Goal: Information Seeking & Learning: Learn about a topic

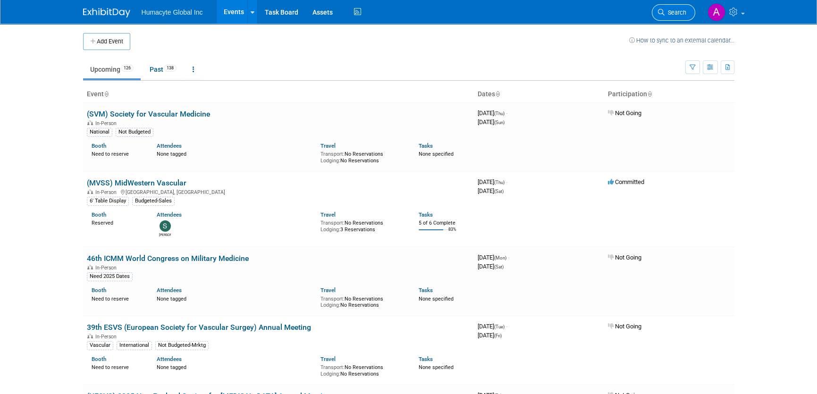
click at [681, 13] on span "Search" at bounding box center [675, 12] width 22 height 7
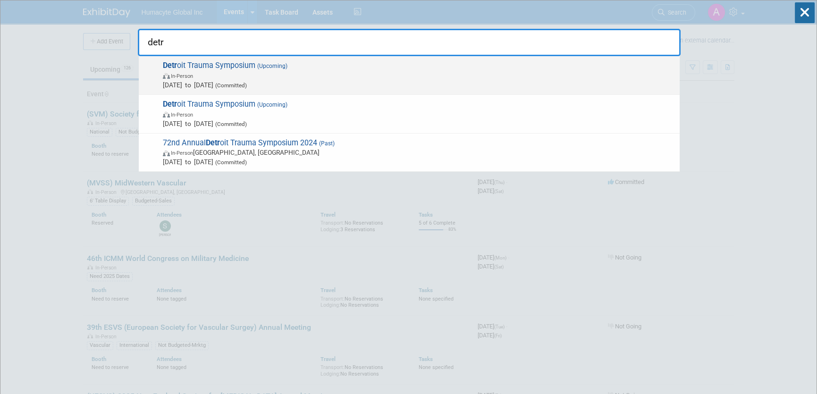
type input "detr"
click at [190, 68] on span "Detr oit Trauma Symposium (Upcoming) In-Person [DATE] to [DATE] (Committed)" at bounding box center [417, 75] width 515 height 29
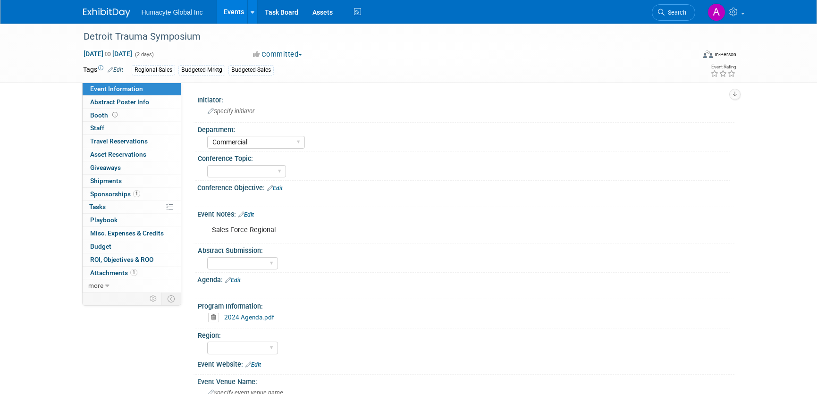
select select "Commercial"
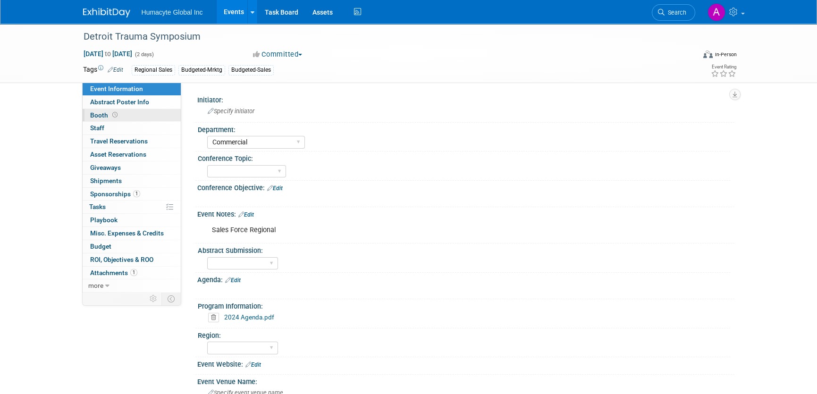
click at [93, 112] on span "Booth" at bounding box center [104, 115] width 29 height 8
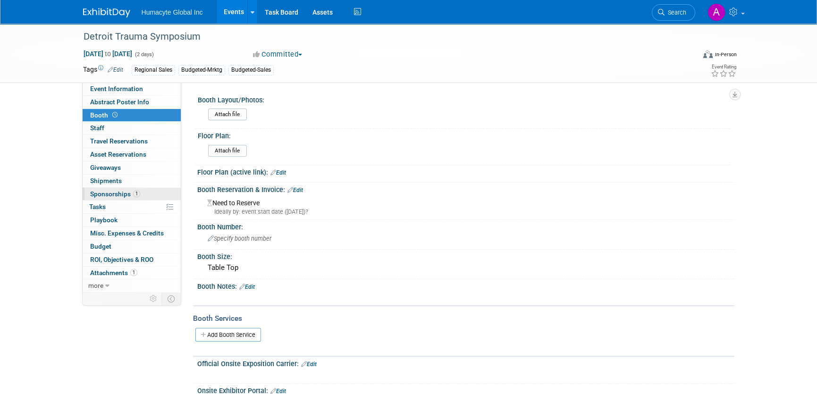
click at [100, 193] on span "Sponsorships 1" at bounding box center [115, 194] width 50 height 8
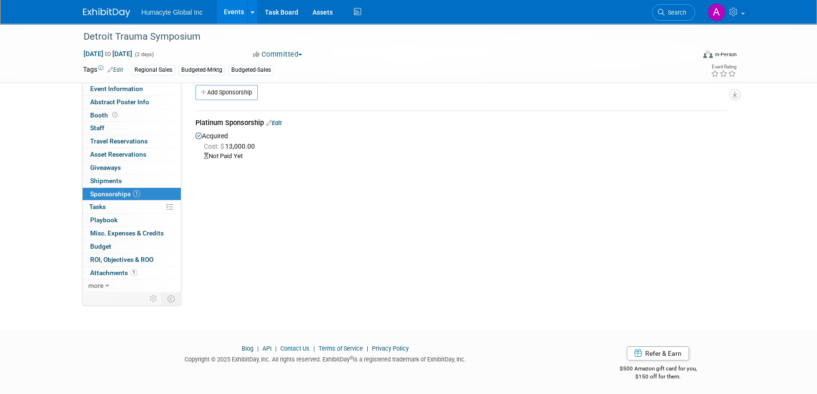
scroll to position [13, 0]
click at [104, 273] on span "Attachments 1" at bounding box center [113, 273] width 47 height 8
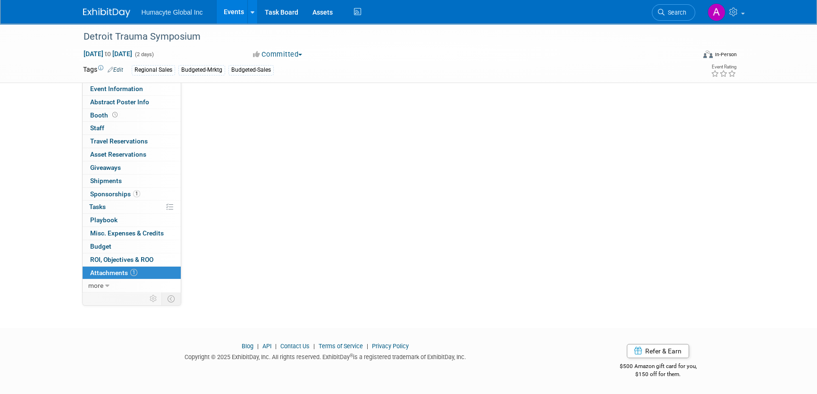
scroll to position [0, 0]
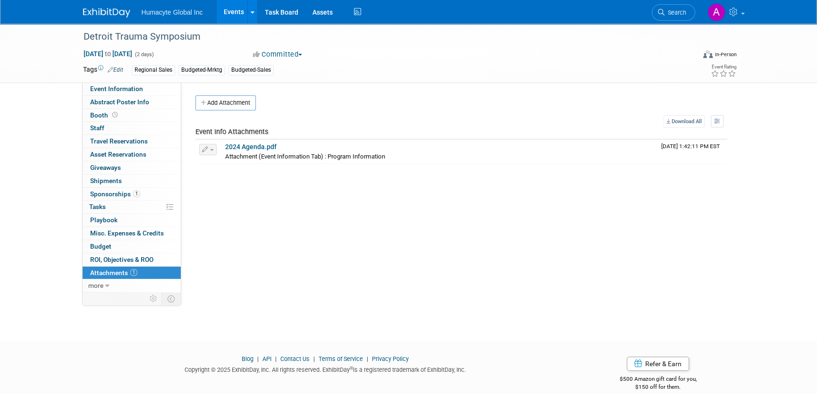
click at [52, 182] on div "Detroit Trauma Symposium Nov 6, 2025 to Nov 7, 2025 (2 days) Nov 6, 2025 to Nov…" at bounding box center [408, 174] width 817 height 300
click at [126, 90] on span "Event Information" at bounding box center [116, 89] width 53 height 8
select select "Commercial"
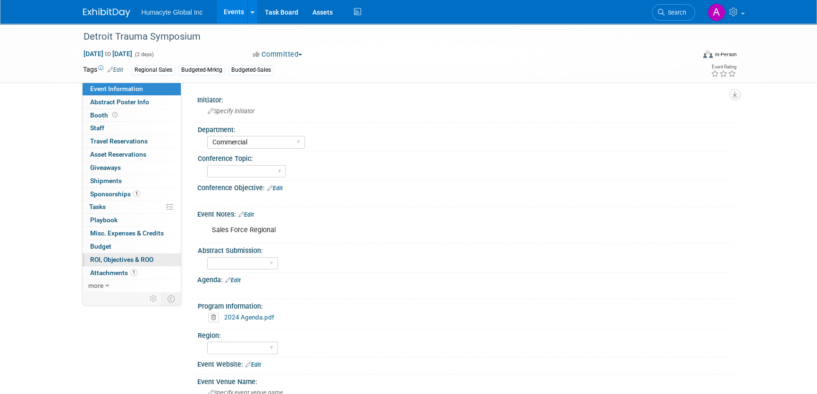
click at [106, 259] on span "ROI, Objectives & ROO 0" at bounding box center [121, 260] width 63 height 8
